Goal: Find specific page/section: Find specific page/section

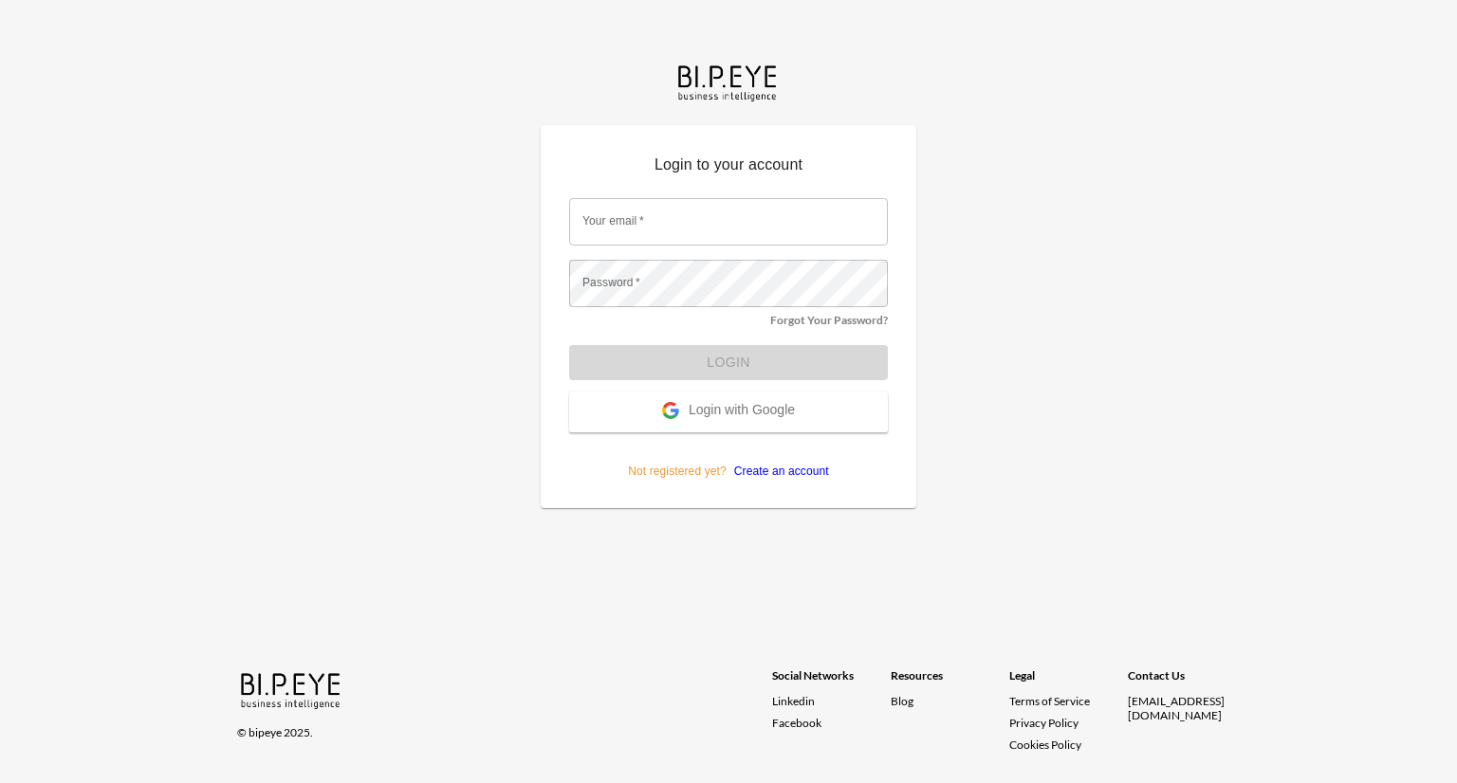
click at [776, 407] on span "Login with Google" at bounding box center [742, 411] width 106 height 19
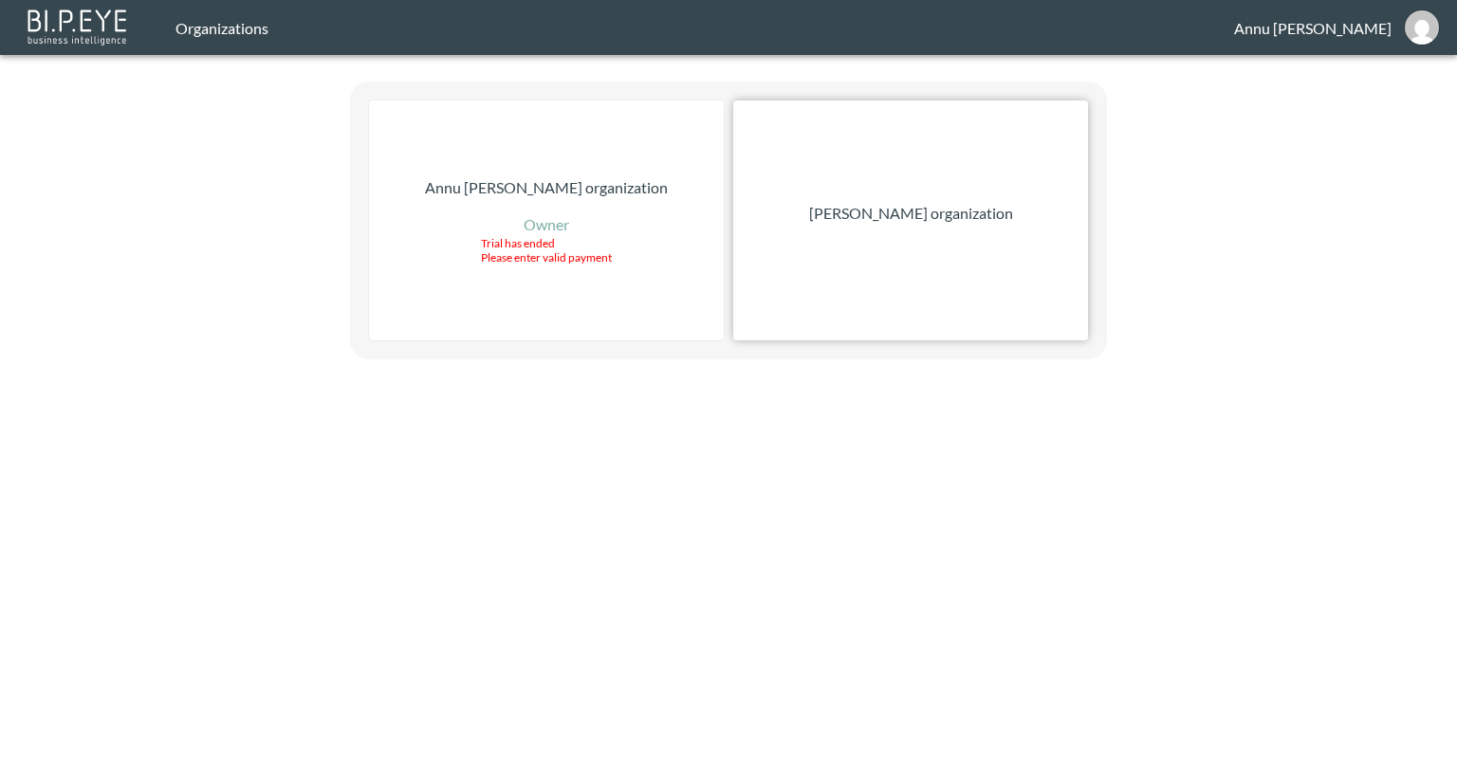
click at [917, 211] on p "Nadia Senft organization" at bounding box center [911, 213] width 204 height 23
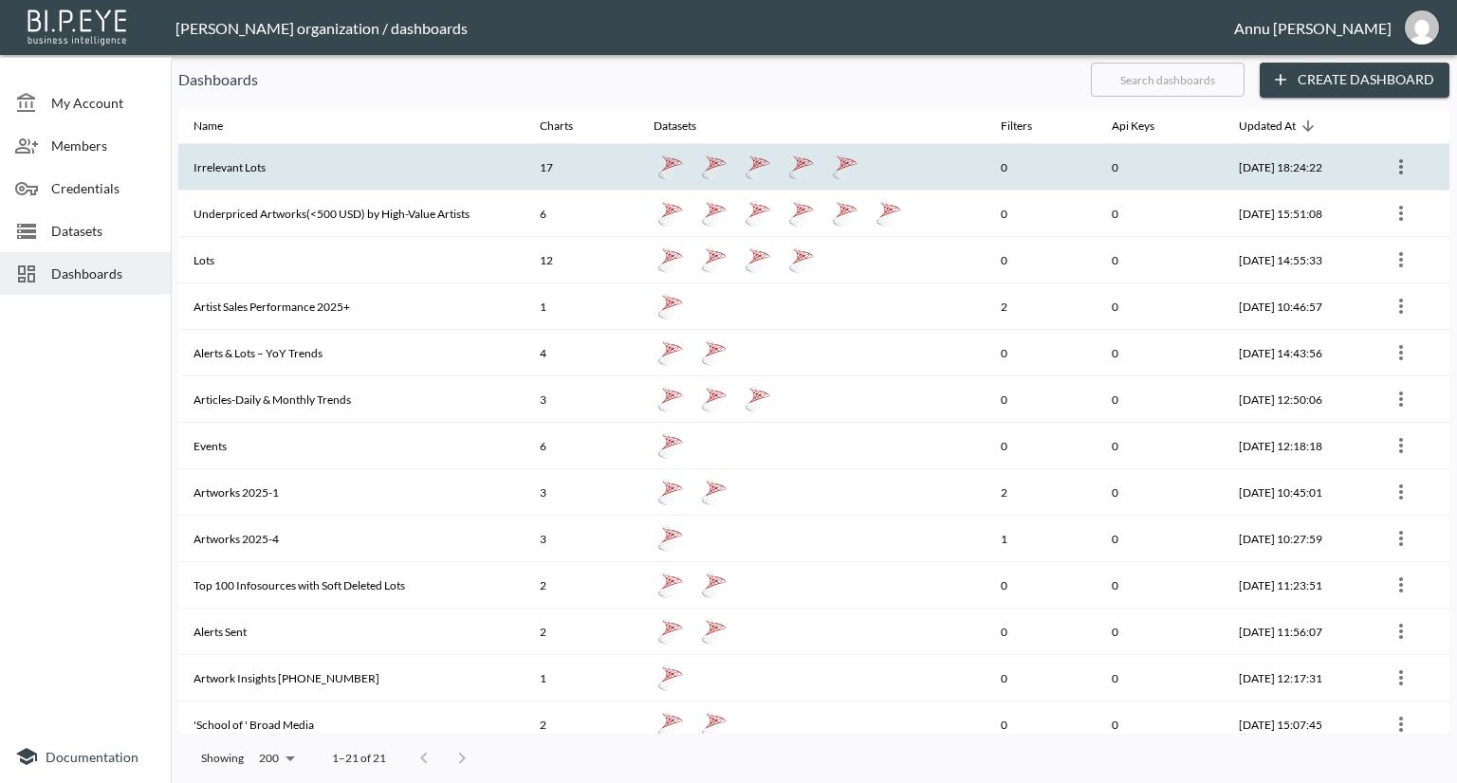
click at [334, 153] on th "Irrelevant Lots" at bounding box center [351, 167] width 346 height 46
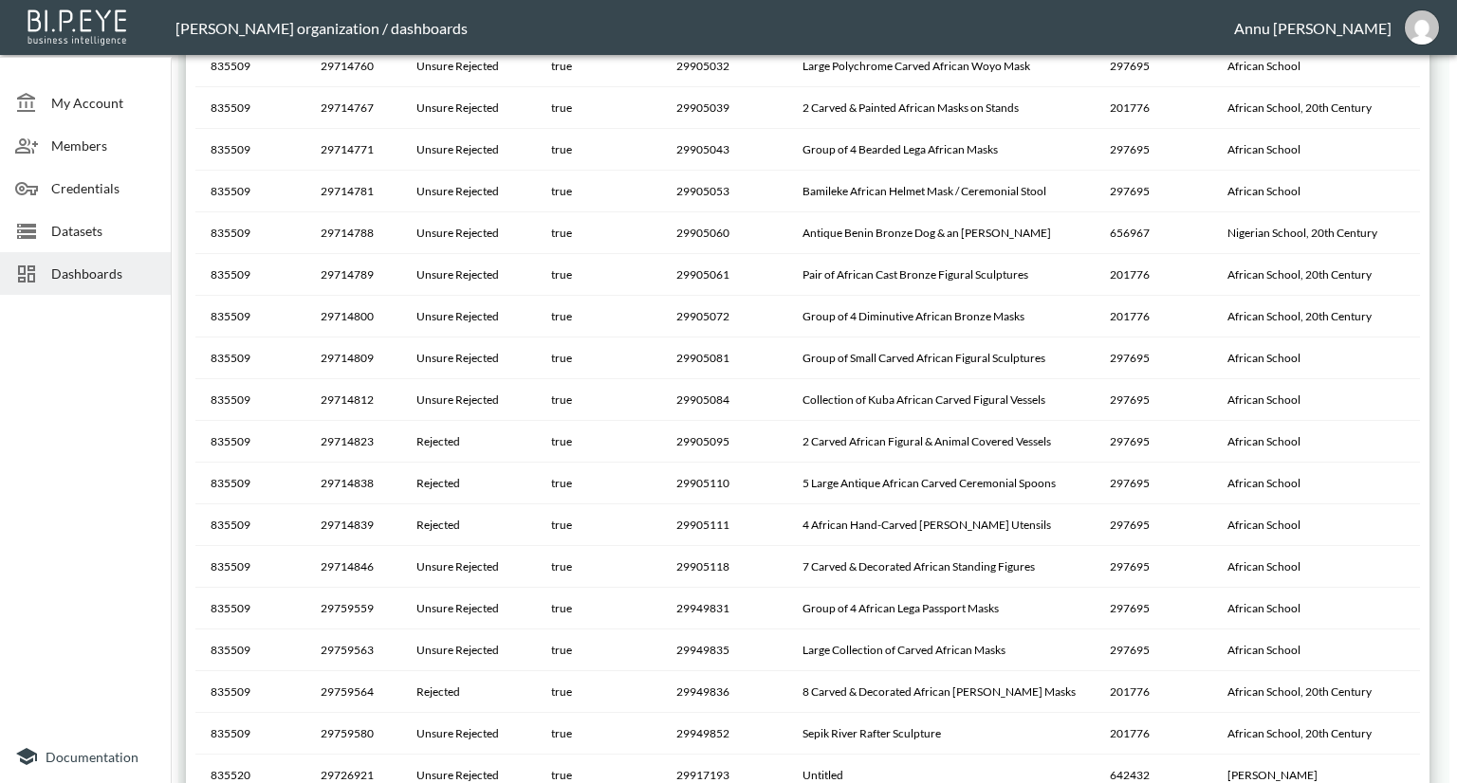
scroll to position [2223, 0]
